Goal: Task Accomplishment & Management: Complete application form

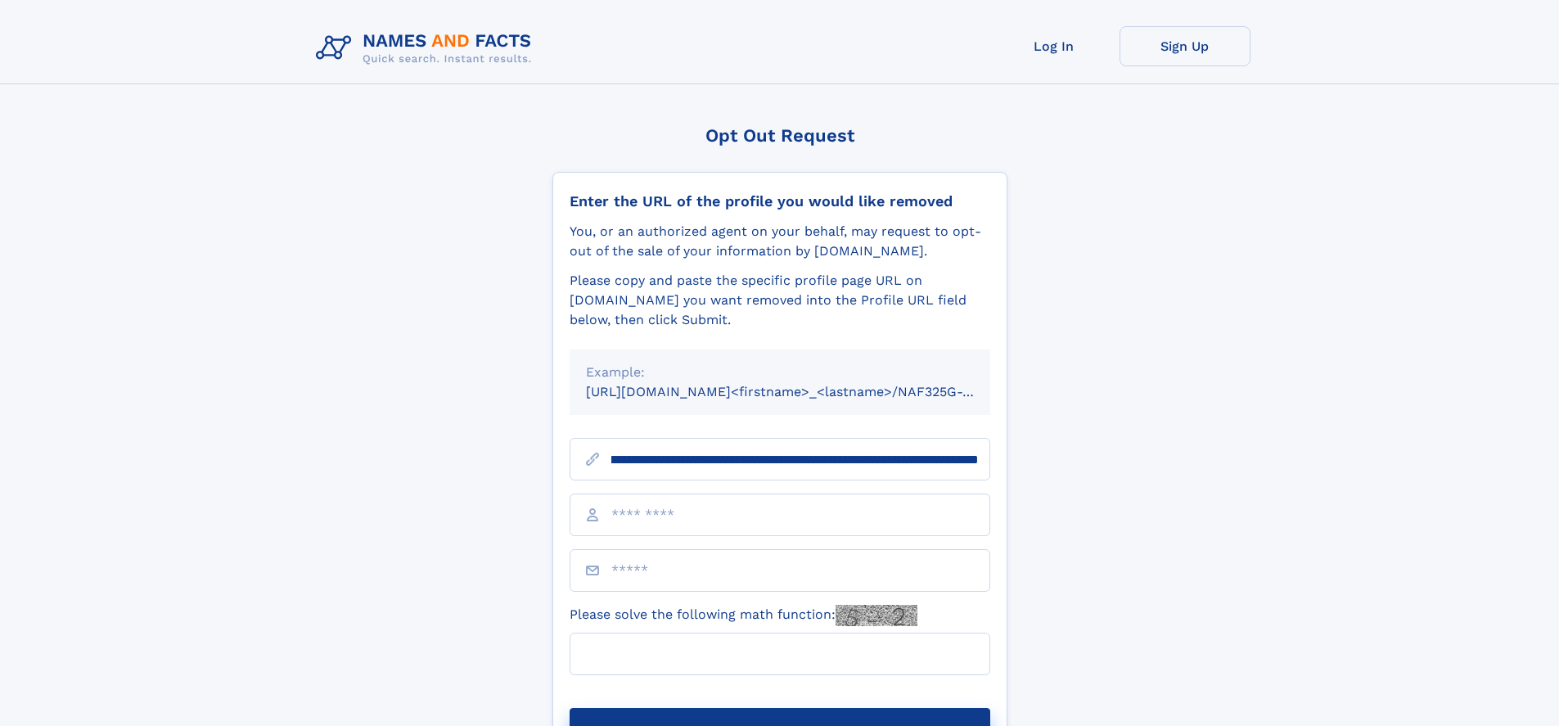
scroll to position [0, 205]
type input "**********"
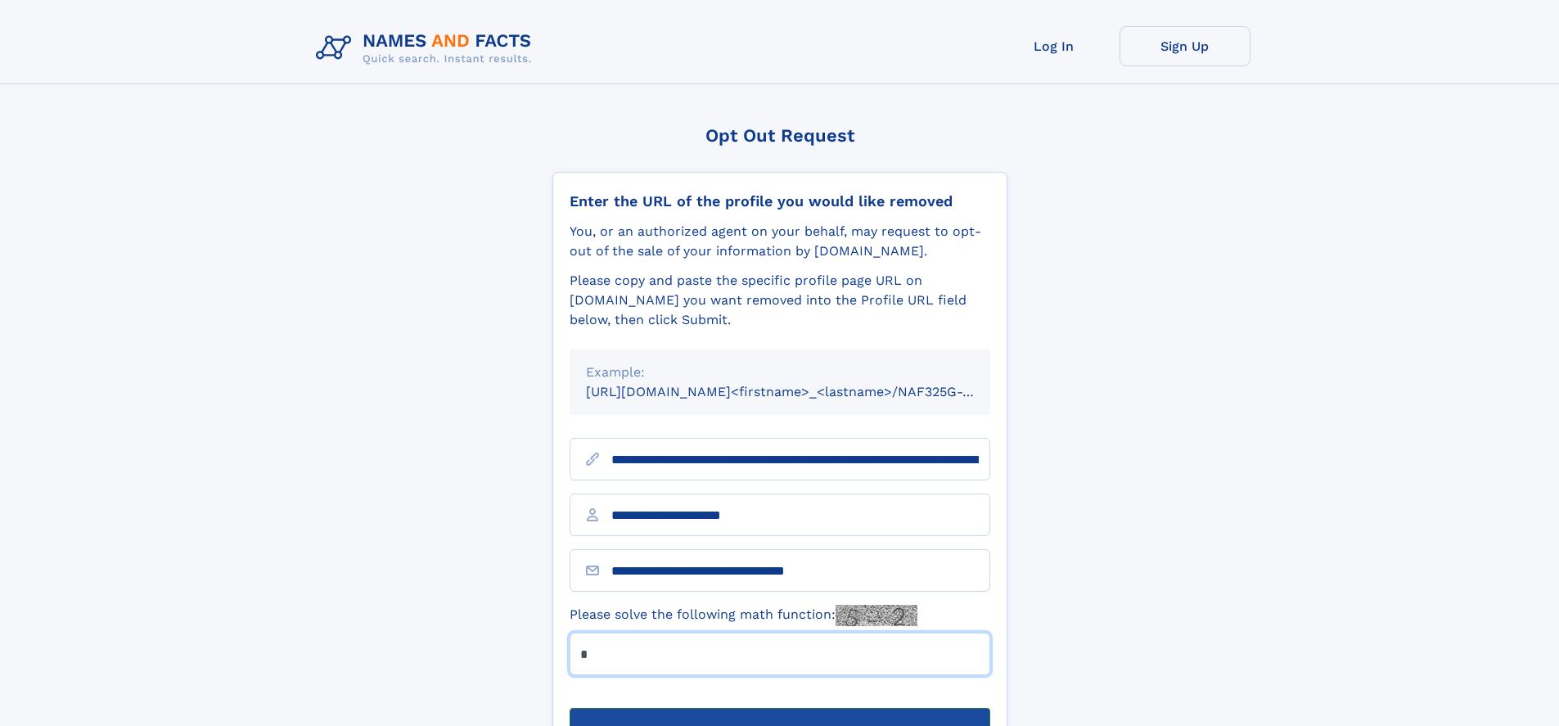
type input "*"
click at [779, 708] on button "Submit Opt Out Request" at bounding box center [779, 734] width 421 height 52
